Goal: Information Seeking & Learning: Learn about a topic

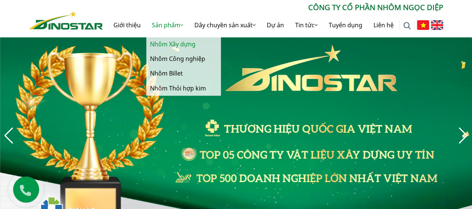
click at [178, 46] on link "Nhôm Xây dựng" at bounding box center [183, 44] width 75 height 15
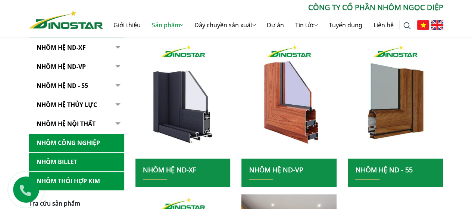
scroll to position [187, 0]
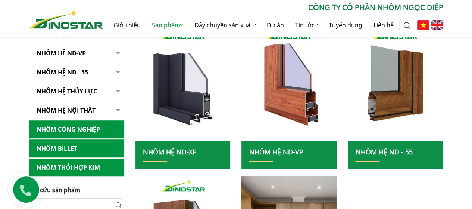
click at [75, 89] on link "Nhôm hệ thủy lực" at bounding box center [76, 91] width 95 height 18
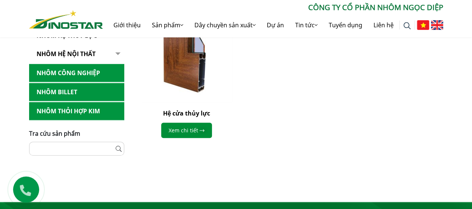
scroll to position [261, 0]
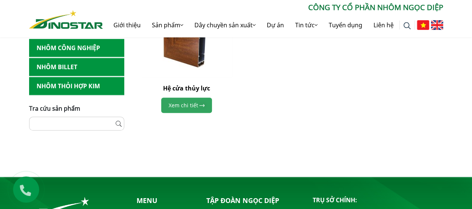
click at [174, 104] on link "Xem chi tiết" at bounding box center [186, 104] width 51 height 15
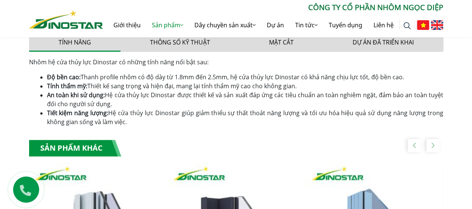
scroll to position [486, 0]
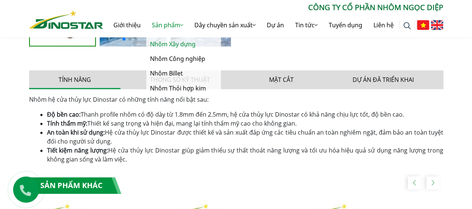
click at [167, 45] on link "Nhôm Xây dựng" at bounding box center [183, 44] width 75 height 15
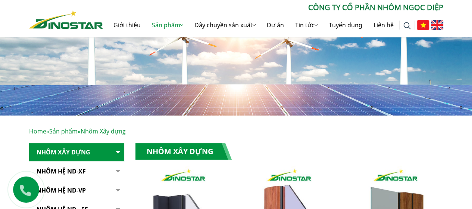
scroll to position [149, 0]
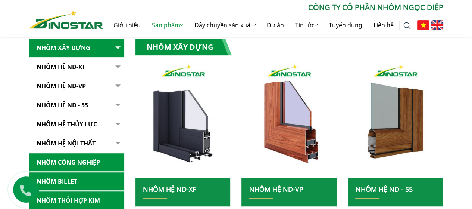
click at [71, 66] on link "Nhôm Hệ ND-XF" at bounding box center [76, 67] width 95 height 18
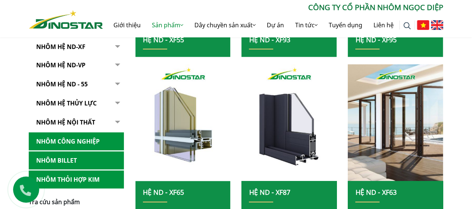
scroll to position [261, 0]
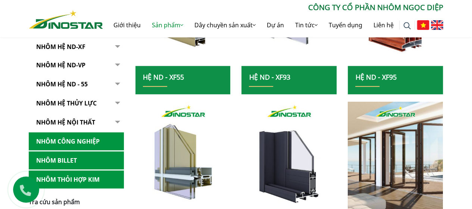
click at [174, 80] on link "Hệ ND - XF55" at bounding box center [163, 76] width 41 height 9
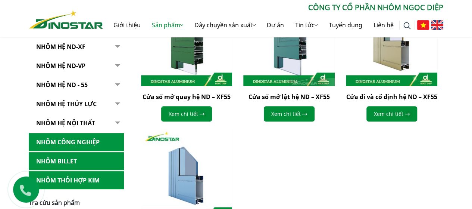
scroll to position [261, 0]
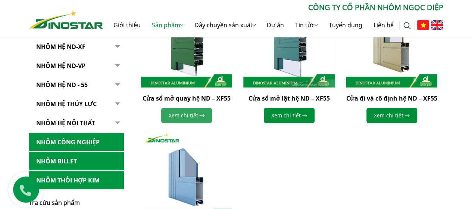
click at [182, 115] on link "Xem chi tiết" at bounding box center [186, 115] width 51 height 15
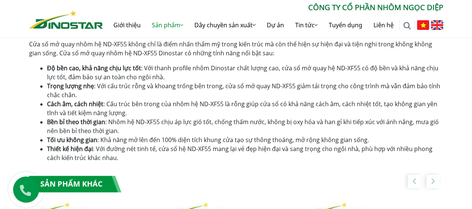
scroll to position [486, 0]
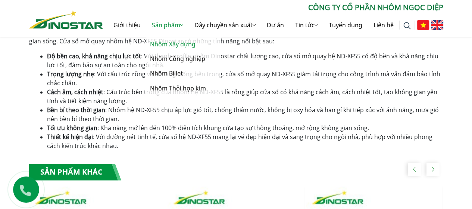
click at [158, 43] on link "Nhôm Xây dựng" at bounding box center [183, 44] width 75 height 15
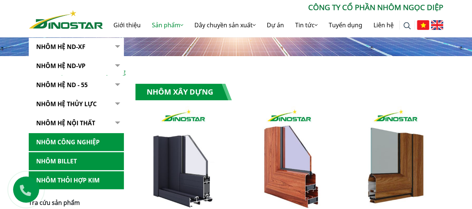
scroll to position [187, 0]
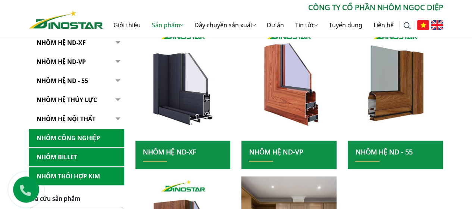
click at [79, 81] on link "NHÔM HỆ ND - 55" at bounding box center [76, 81] width 95 height 18
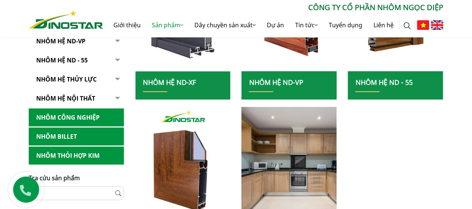
scroll to position [261, 0]
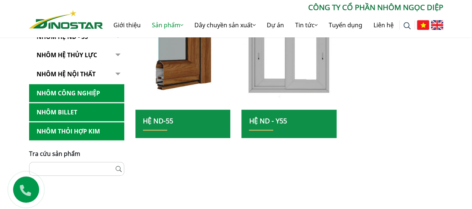
scroll to position [224, 0]
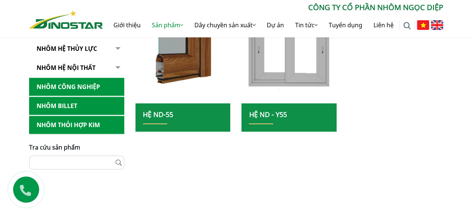
click at [160, 117] on link "Hệ ND-55" at bounding box center [158, 114] width 30 height 9
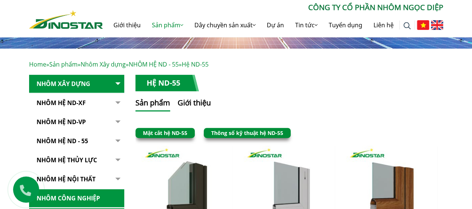
scroll to position [224, 0]
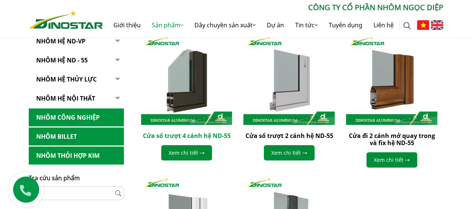
click at [179, 138] on link "Cửa sổ trượt 4 cánh hệ ND-55" at bounding box center [187, 135] width 88 height 8
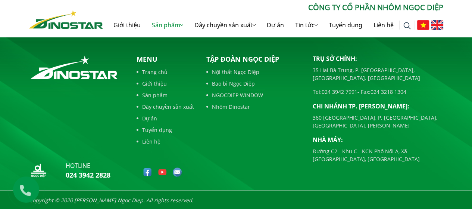
scroll to position [543, 0]
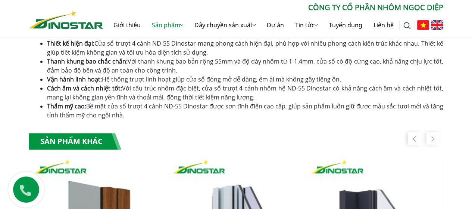
scroll to position [486, 0]
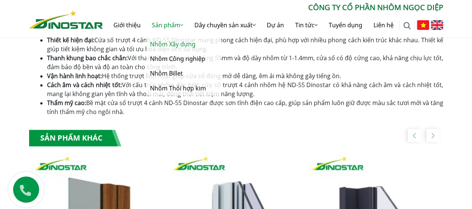
click at [162, 44] on link "Nhôm Xây dựng" at bounding box center [183, 44] width 75 height 15
